Goal: Information Seeking & Learning: Learn about a topic

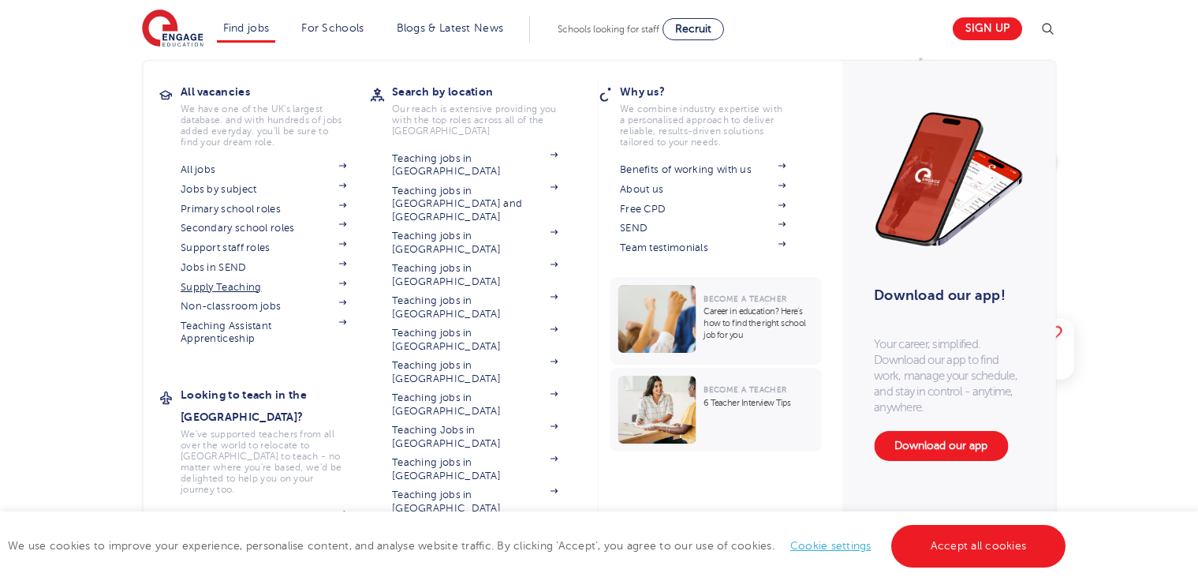
scroll to position [117, 0]
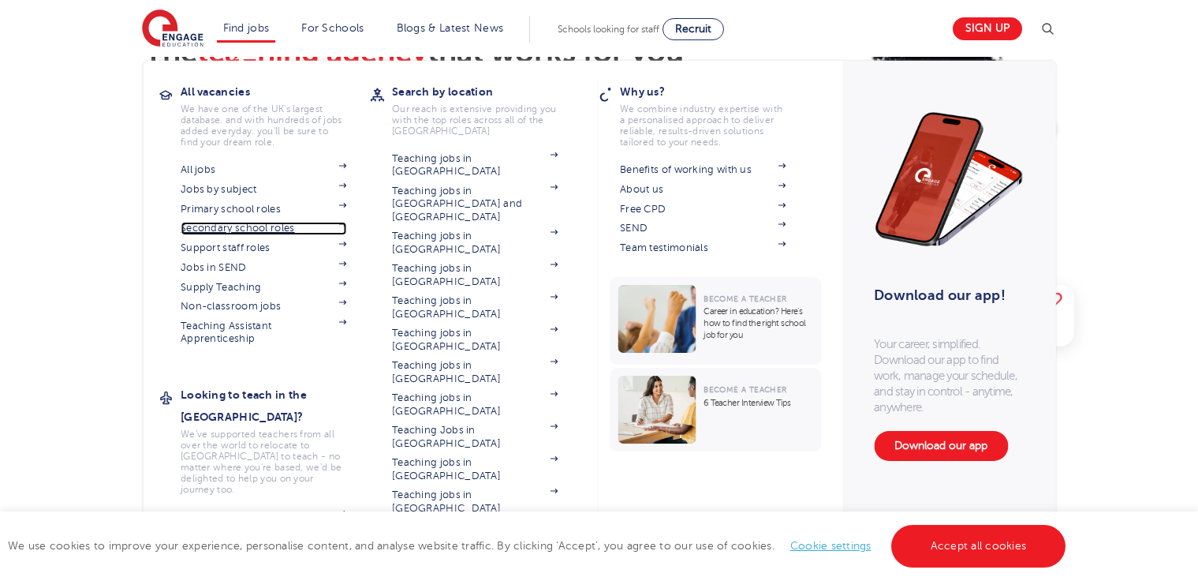
click at [225, 227] on link "Secondary school roles" at bounding box center [264, 228] width 166 height 13
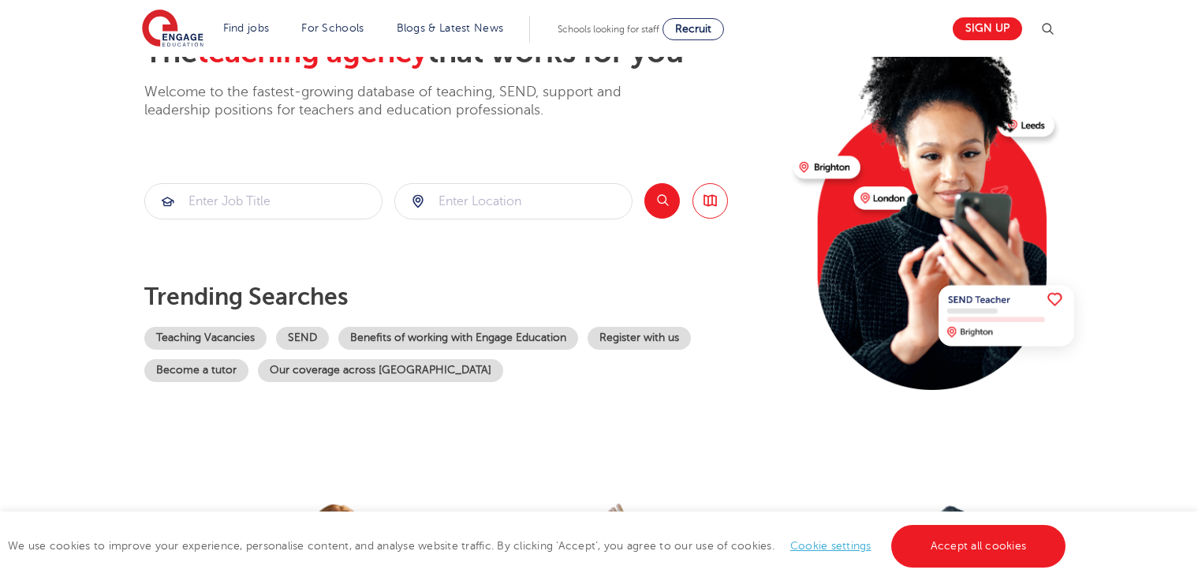
scroll to position [0, 0]
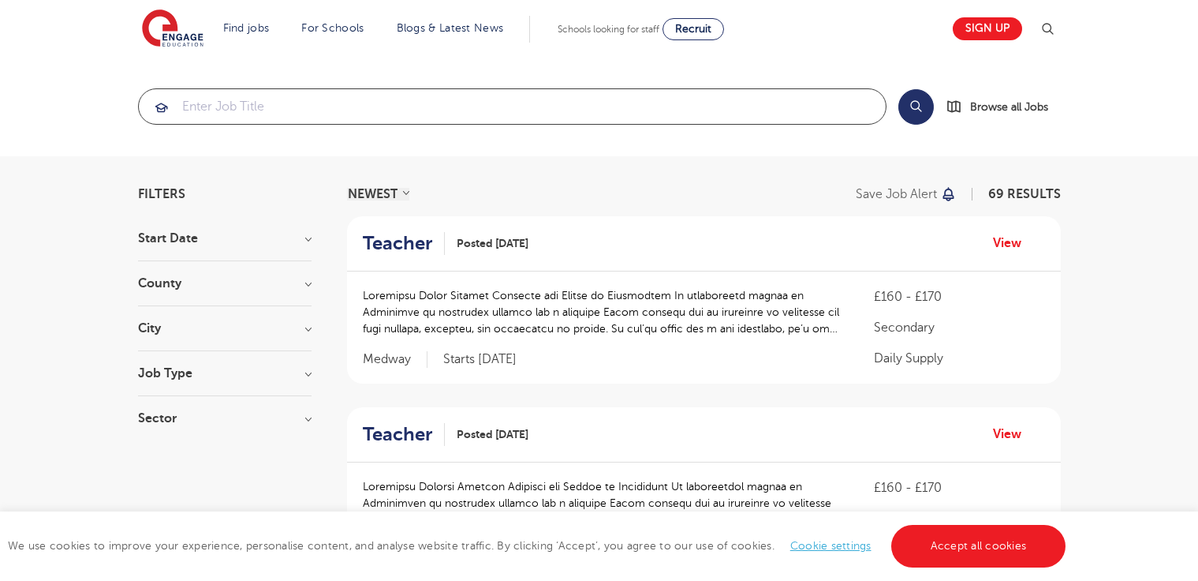
click at [234, 111] on input "search" at bounding box center [512, 106] width 747 height 35
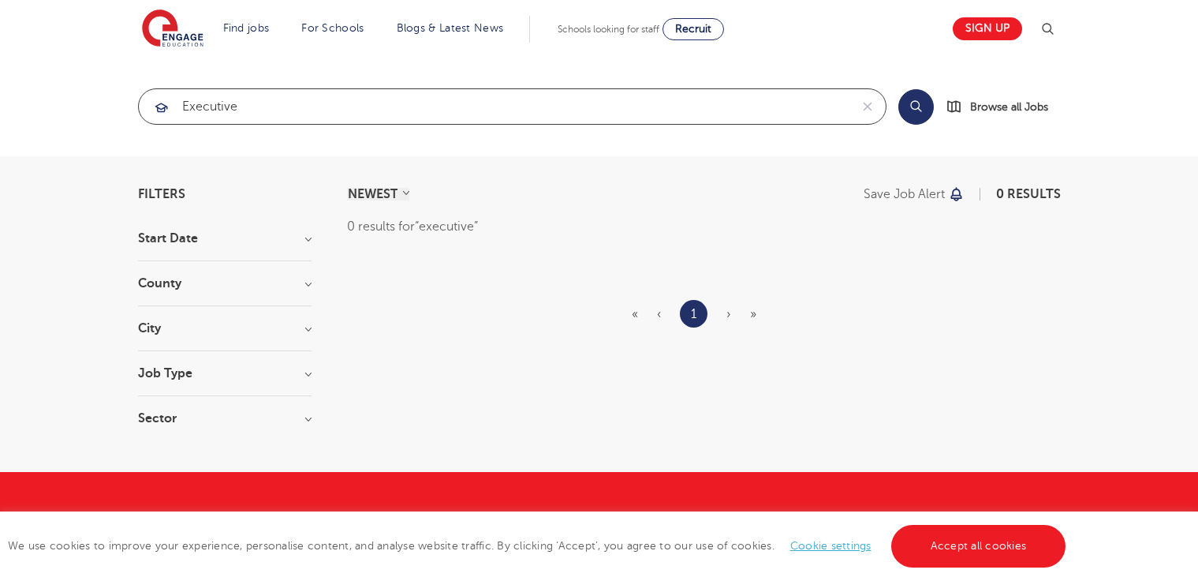
type input "executive"
click at [919, 107] on button "Search" at bounding box center [917, 107] width 36 height 36
